Goal: Transaction & Acquisition: Obtain resource

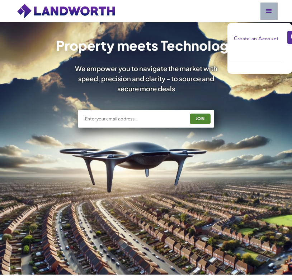
click at [268, 40] on link "Create an Account" at bounding box center [256, 39] width 48 height 14
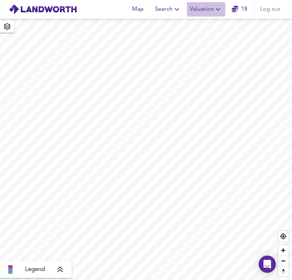
click at [226, 5] on div "Map Search Valuation 18 Log out" at bounding box center [204, 9] width 157 height 14
click at [207, 15] on button "Valuation" at bounding box center [206, 9] width 38 height 14
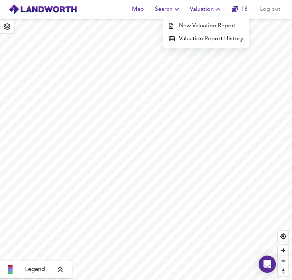
click at [210, 26] on li "New Valuation Report" at bounding box center [206, 25] width 86 height 13
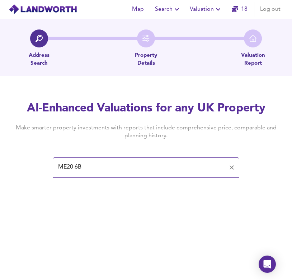
type input "ME20 6BX"
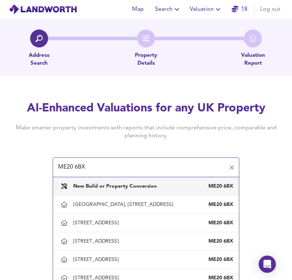
click at [163, 187] on div "New Build or Property Conversion ME20 6BX" at bounding box center [153, 186] width 160 height 6
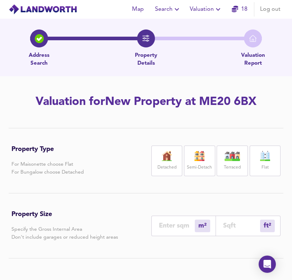
click at [228, 163] on label "Terraced" at bounding box center [232, 167] width 17 height 9
click at [243, 232] on div "ft² sqft" at bounding box center [248, 225] width 65 height 20
click at [242, 229] on input "number" at bounding box center [241, 226] width 37 height 8
type input "1"
type input "9"
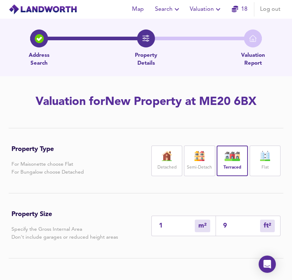
type input "9"
type input "95"
type input "9"
type input "95"
type input "88"
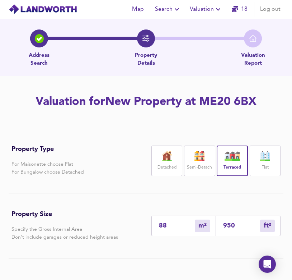
type input "950"
click at [173, 189] on div "Property Type For Maisonette choose Flat For Bungalow choose Detached Detached …" at bounding box center [145, 160] width 269 height 65
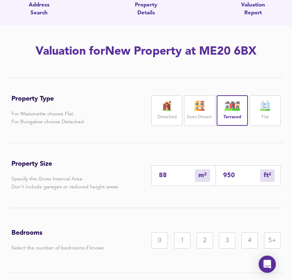
scroll to position [101, 0]
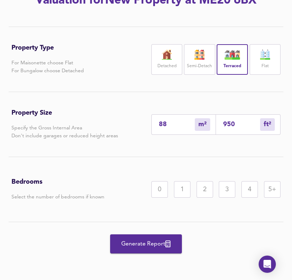
click at [224, 194] on div "3" at bounding box center [227, 189] width 17 height 17
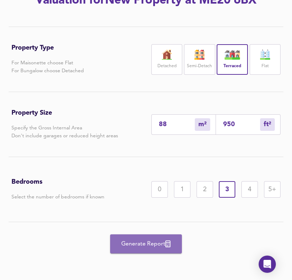
click at [146, 250] on button "Generate Report" at bounding box center [146, 243] width 72 height 19
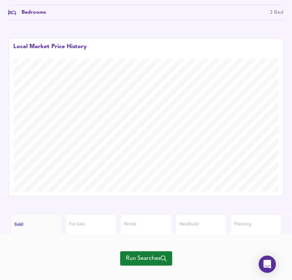
scroll to position [363, 0]
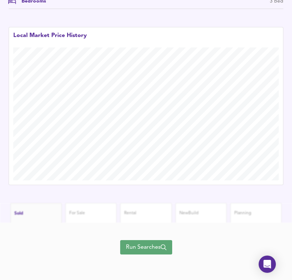
click at [152, 243] on span "Run Searches" at bounding box center [146, 247] width 41 height 10
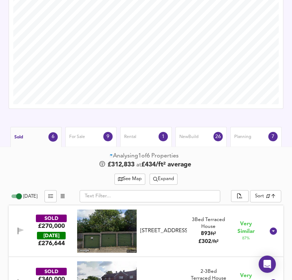
scroll to position [384, 0]
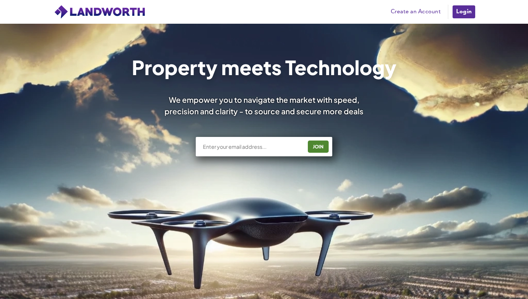
click at [465, 11] on link "Login" at bounding box center [464, 12] width 24 height 14
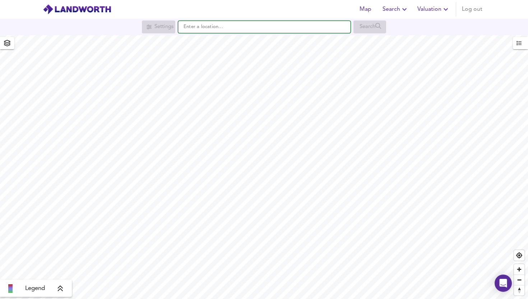
click at [276, 25] on input "text" at bounding box center [264, 27] width 172 height 12
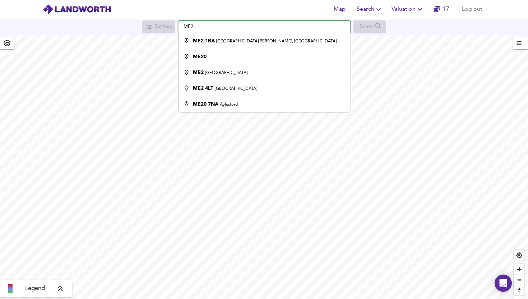
type input "ME2"
click at [411, 10] on span "Valuation" at bounding box center [407, 9] width 33 height 10
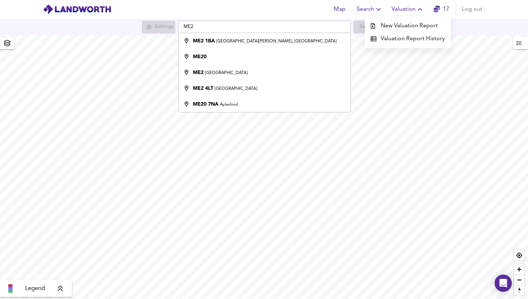
click at [397, 24] on li "New Valuation Report" at bounding box center [408, 25] width 86 height 13
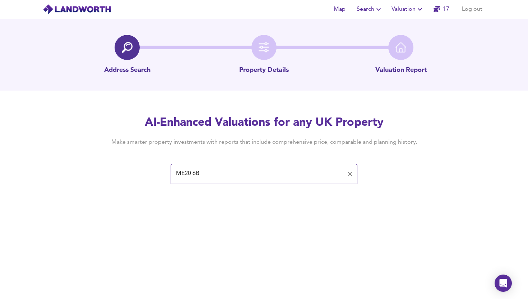
type input "ME20 6BX"
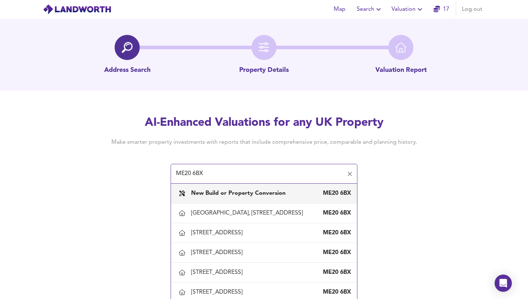
click at [297, 196] on div "New Build or Property Conversion ME20 6BX" at bounding box center [271, 193] width 160 height 8
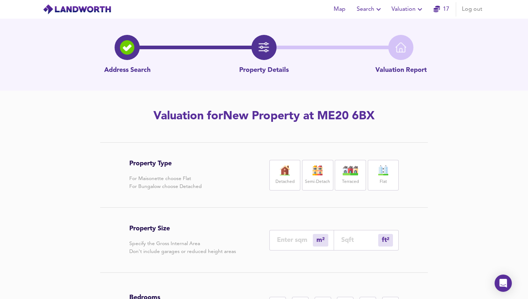
click at [325, 175] on img at bounding box center [317, 170] width 18 height 10
click at [351, 244] on div "ft² sqft" at bounding box center [366, 240] width 65 height 20
type input "0"
type input "1"
click at [353, 239] on input "1" at bounding box center [359, 240] width 37 height 8
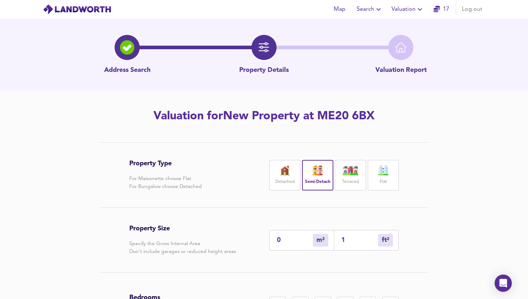
type input "1"
type input "14"
type input "13"
type input "140"
type input "130"
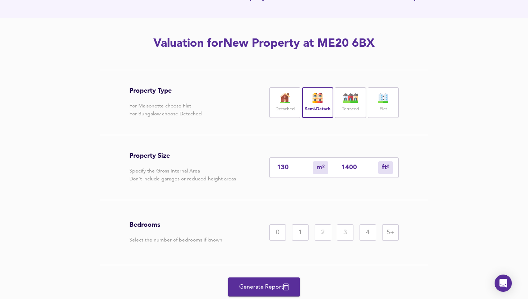
scroll to position [97, 0]
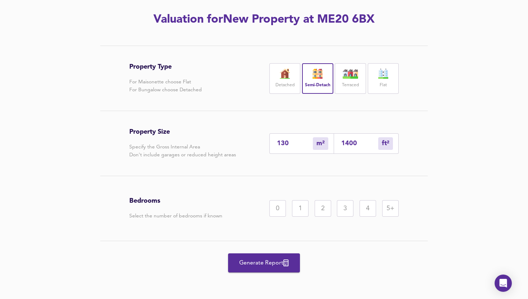
type input "1400"
click at [362, 210] on div "4" at bounding box center [367, 208] width 17 height 17
click at [288, 254] on button "Generate Report" at bounding box center [264, 262] width 72 height 19
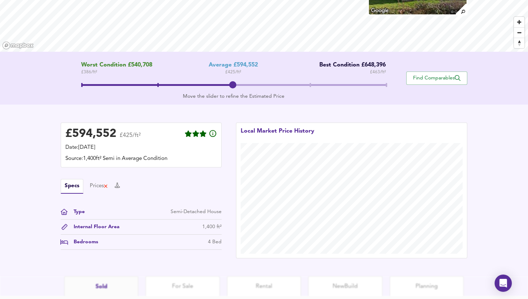
scroll to position [113, 0]
